Goal: Transaction & Acquisition: Purchase product/service

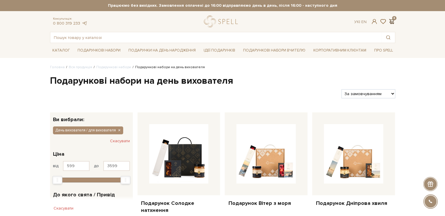
click at [393, 20] on span at bounding box center [391, 21] width 7 height 6
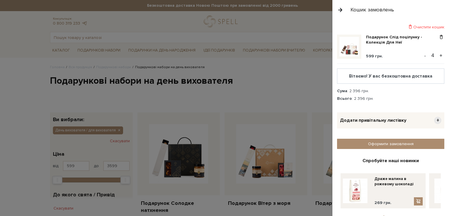
click at [342, 11] on button "button" at bounding box center [340, 10] width 6 height 10
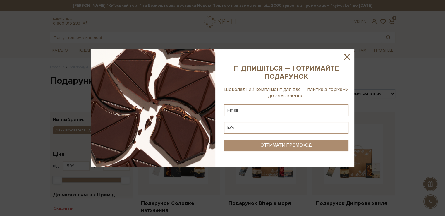
click at [344, 56] on icon at bounding box center [347, 57] width 10 height 10
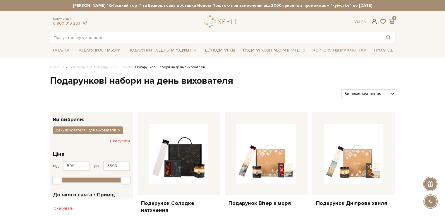
click at [374, 22] on span at bounding box center [373, 21] width 7 height 6
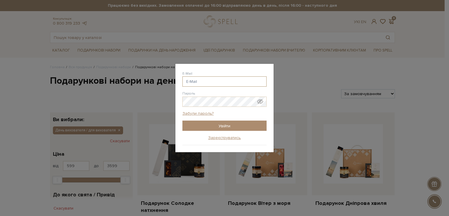
click at [240, 83] on input "E-Mail" at bounding box center [224, 81] width 84 height 10
paste input "[EMAIL_ADDRESS][DOMAIN_NAME]"
type input "[EMAIL_ADDRESS][DOMAIN_NAME]"
click at [182, 120] on input "Увійти" at bounding box center [224, 125] width 84 height 10
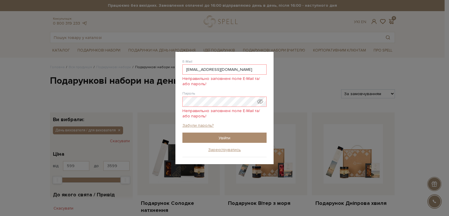
click at [285, 65] on div "Авторизація E-Mail [EMAIL_ADDRESS][DOMAIN_NAME] Неправильно заповнені поле E-Ma…" at bounding box center [224, 108] width 449 height 216
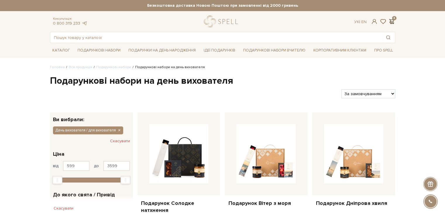
click at [394, 23] on span at bounding box center [391, 21] width 7 height 6
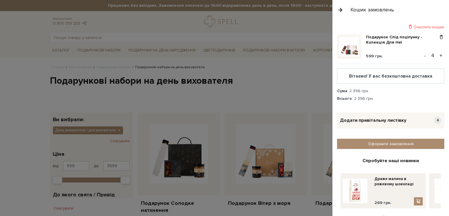
click at [341, 11] on button "button" at bounding box center [340, 10] width 6 height 10
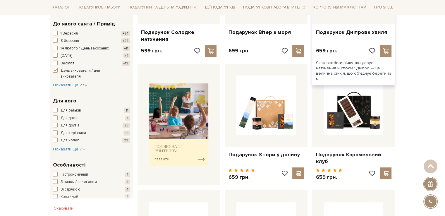
scroll to position [175, 0]
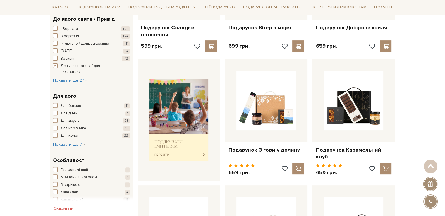
click at [428, 198] on div at bounding box center [429, 201] width 13 height 13
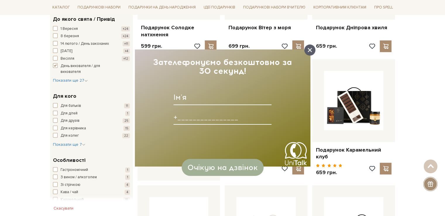
click at [311, 51] on icon at bounding box center [309, 50] width 4 height 4
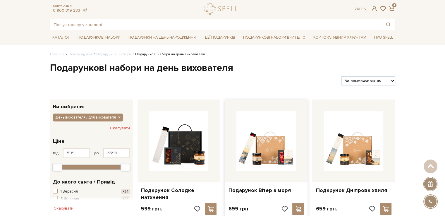
scroll to position [0, 0]
